Goal: Task Accomplishment & Management: Manage account settings

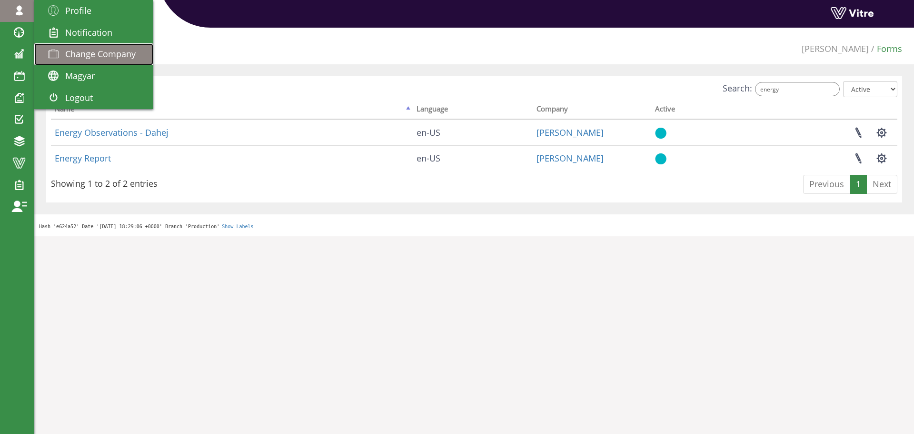
click at [124, 58] on span "Change Company" at bounding box center [100, 53] width 70 height 11
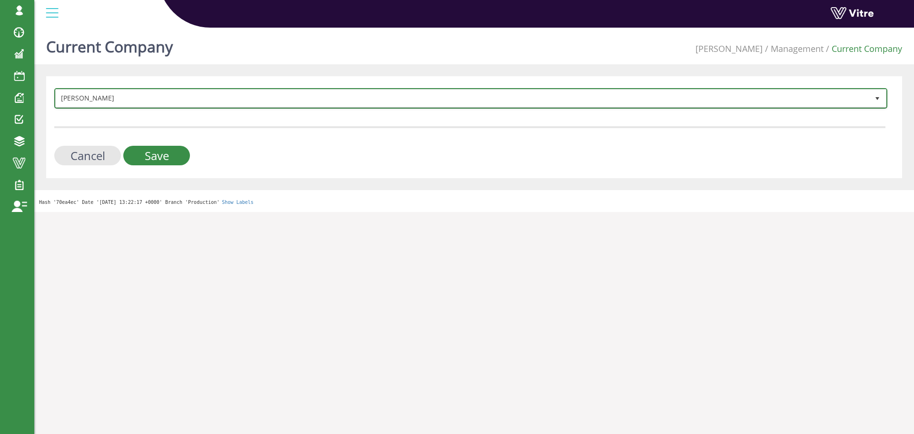
click at [237, 101] on span "[PERSON_NAME]" at bounding box center [462, 98] width 813 height 17
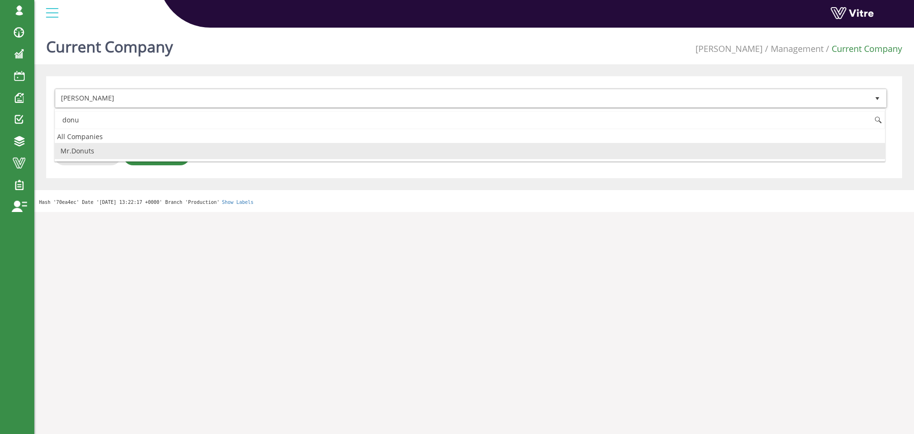
type input "donu"
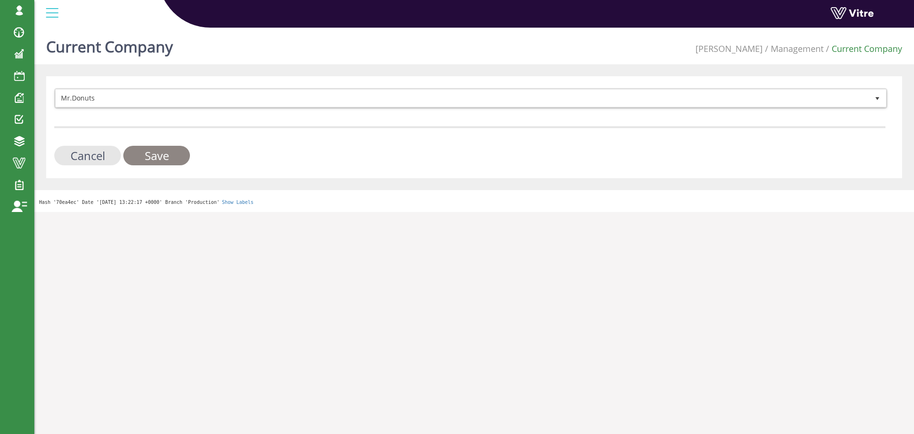
click at [175, 157] on input "Save" at bounding box center [156, 156] width 67 height 20
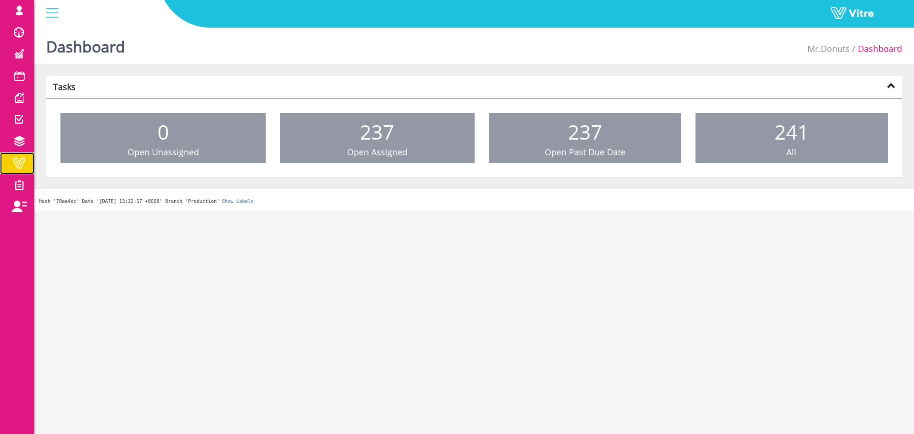
click at [21, 162] on span at bounding box center [19, 162] width 24 height 11
